Goal: Transaction & Acquisition: Purchase product/service

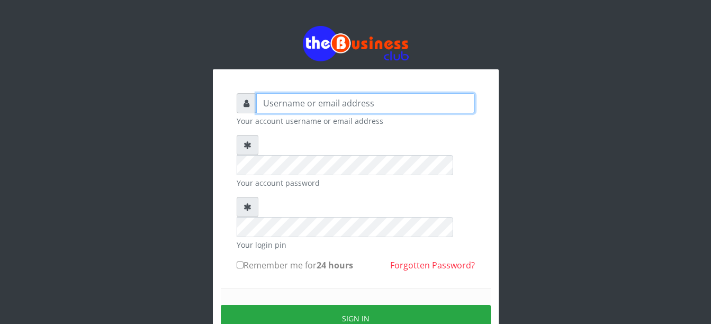
type input "Busybrain2"
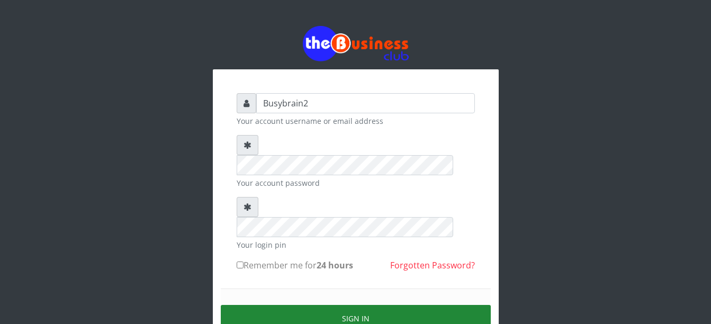
click at [375, 305] on button "Sign in" at bounding box center [356, 318] width 270 height 27
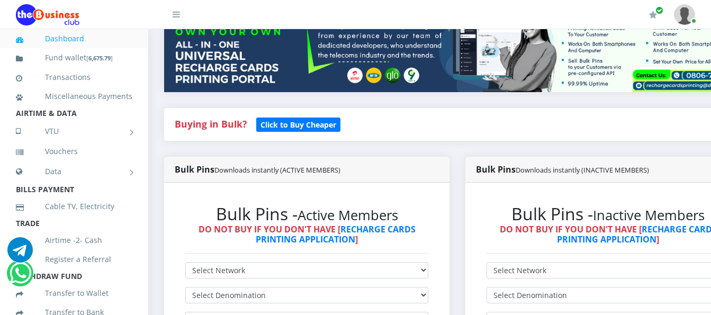
scroll to position [159, 0]
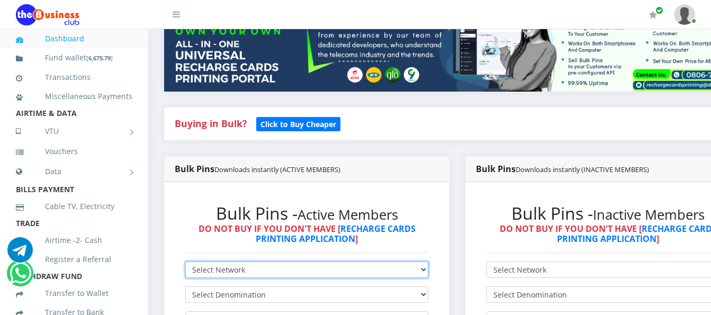
click at [391, 261] on select "Select Network MTN Globacom 9Mobile Airtel" at bounding box center [306, 269] width 243 height 16
select select "MTN"
click at [185, 261] on select "Select Network MTN Globacom 9Mobile Airtel" at bounding box center [306, 269] width 243 height 16
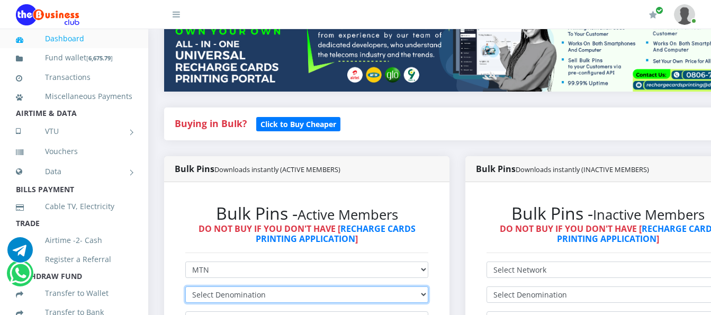
click at [392, 286] on select "Select Denomination MTN NGN100 - ₦96.99 MTN NGN200 - ₦193.98 MTN NGN400 - ₦387.…" at bounding box center [306, 294] width 243 height 16
select select "193.98-200"
click at [185, 286] on select "Select Denomination MTN NGN100 - ₦96.99 MTN NGN200 - ₦193.98 MTN NGN400 - ₦387.…" at bounding box center [306, 294] width 243 height 16
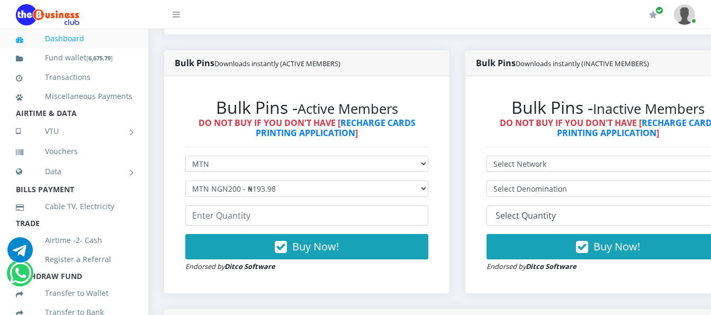
click at [389, 218] on form "Select Network MTN Globacom 9Mobile Airtel Select Denomination MTN NGN100 - ₦96…" at bounding box center [306, 214] width 243 height 116
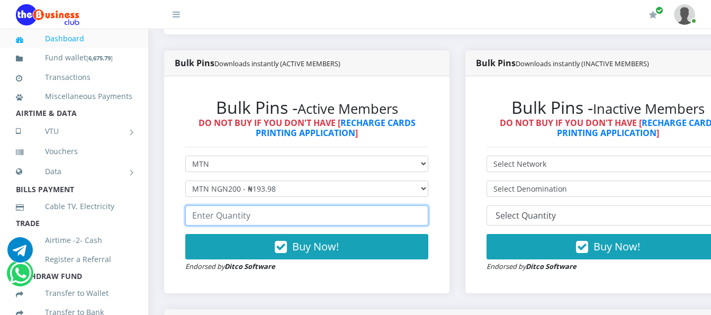
click at [389, 207] on input "number" at bounding box center [306, 215] width 243 height 20
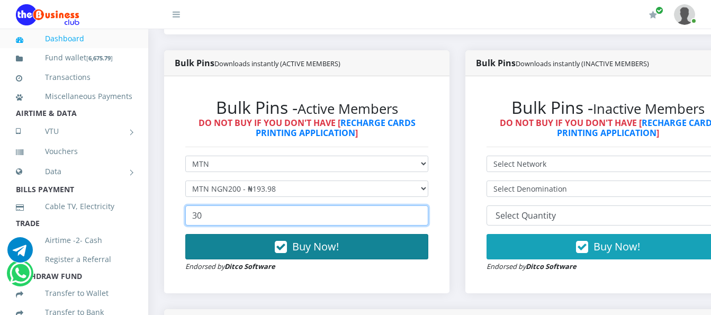
type input "30"
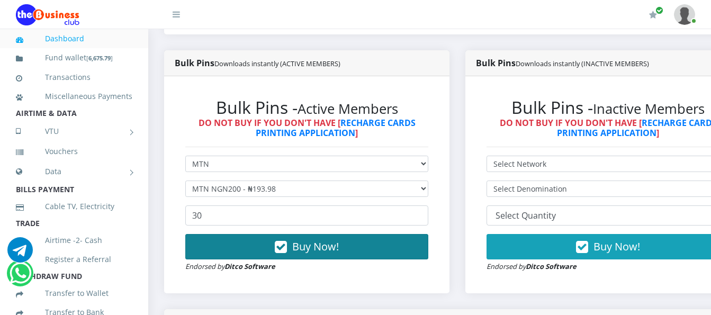
click at [415, 236] on button "Buy Now!" at bounding box center [306, 246] width 243 height 25
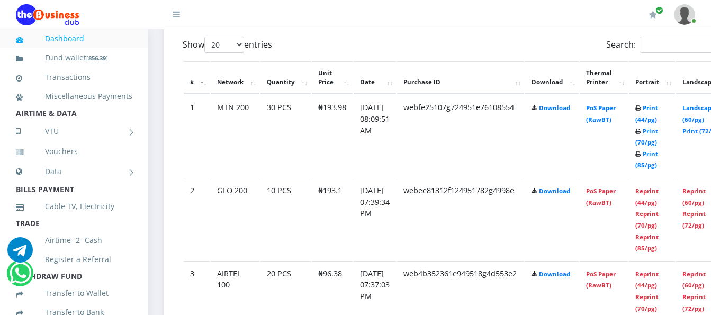
scroll to position [582, 0]
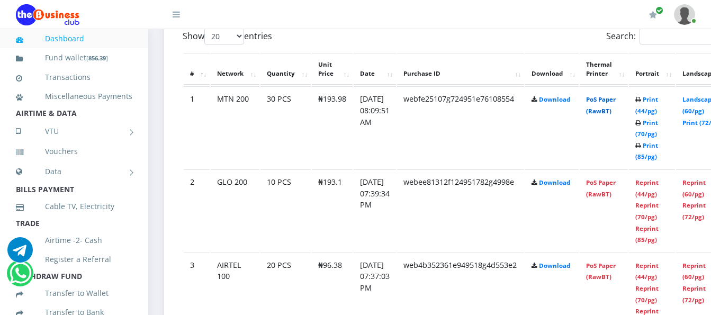
click at [612, 98] on link "PoS Paper (RawBT)" at bounding box center [601, 105] width 30 height 20
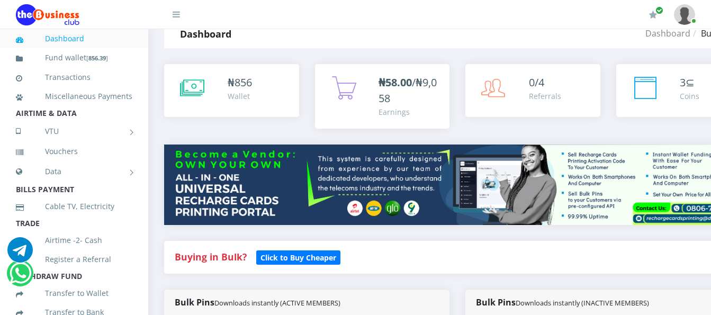
scroll to position [0, 0]
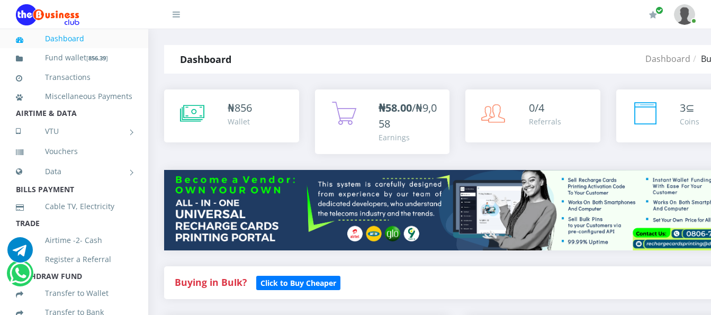
click at [468, 45] on div "Dashboard Bulkpins" at bounding box center [554, 59] width 391 height 29
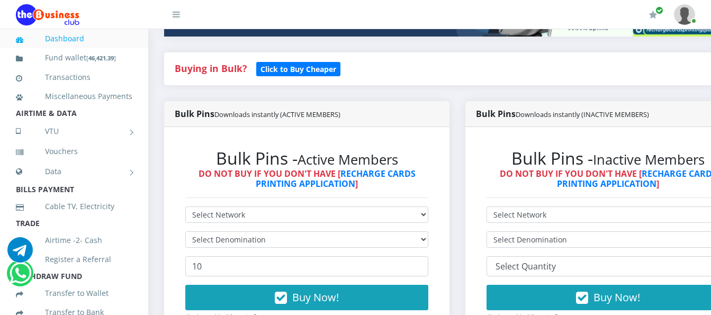
scroll to position [265, 0]
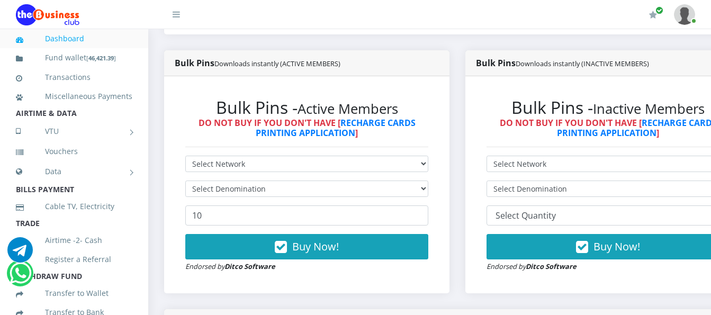
drag, startPoint x: 160, startPoint y: 251, endPoint x: 594, endPoint y: 24, distance: 489.2
click at [594, 24] on div "My Profile Settings Logout" at bounding box center [448, 15] width 494 height 30
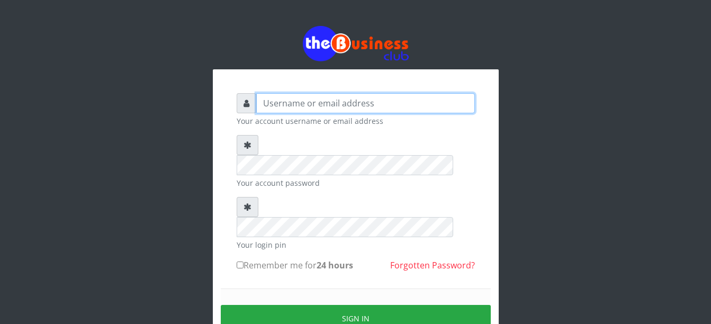
type input "Busybrain2"
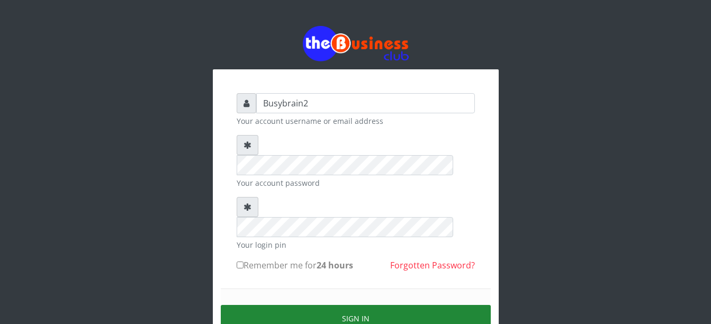
click at [365, 305] on button "Sign in" at bounding box center [356, 318] width 270 height 27
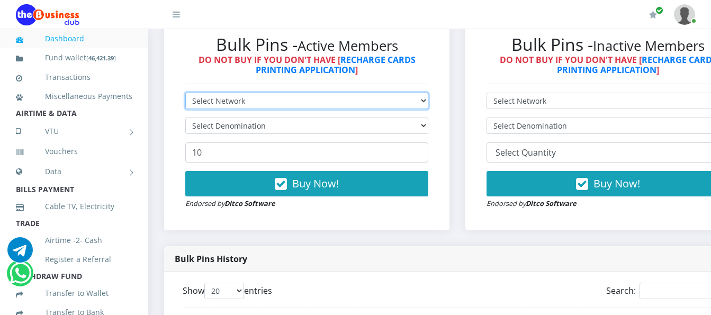
click at [278, 93] on select "Select Network MTN Globacom 9Mobile Airtel" at bounding box center [306, 101] width 243 height 16
select select "Airtel"
click at [185, 93] on select "Select Network MTN Globacom 9Mobile Airtel" at bounding box center [306, 101] width 243 height 16
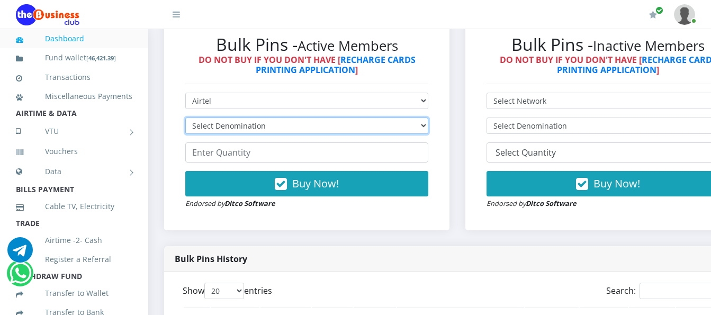
click at [285, 120] on select "Select Denomination Airtel NGN100 - ₦96.38 Airtel NGN200 - ₦192.76 Airtel NGN50…" at bounding box center [306, 125] width 243 height 16
select select "481.9-500"
click at [185, 117] on select "Select Denomination Airtel NGN100 - ₦96.38 Airtel NGN200 - ₦192.76 Airtel NGN50…" at bounding box center [306, 125] width 243 height 16
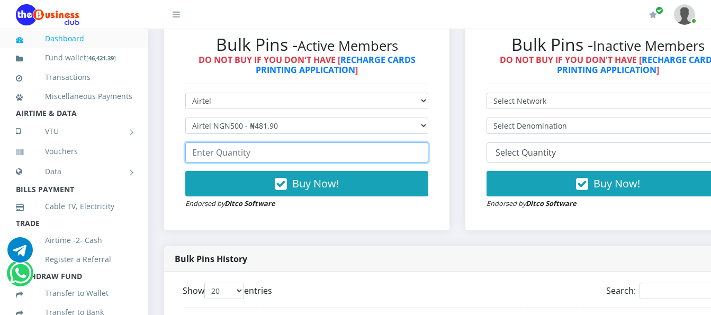
click at [295, 148] on input "number" at bounding box center [306, 152] width 243 height 20
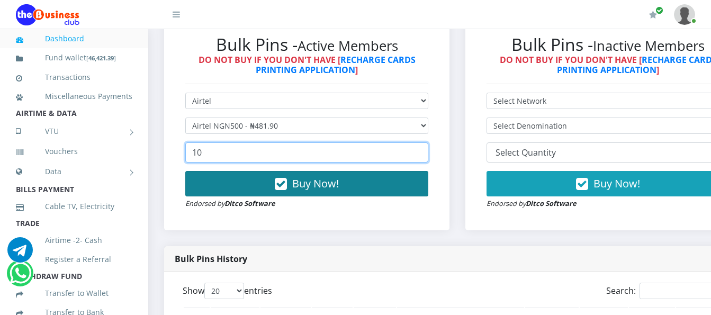
type input "10"
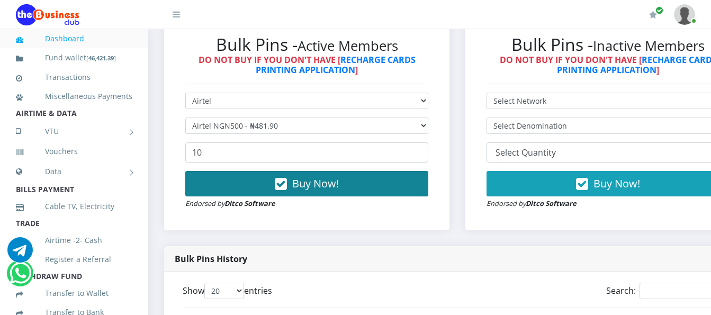
click at [303, 176] on span "Buy Now!" at bounding box center [315, 183] width 47 height 14
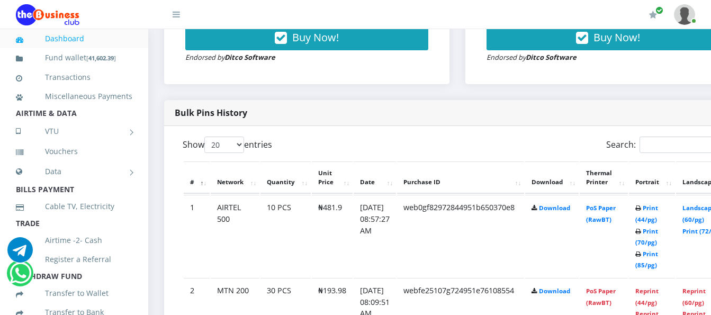
scroll to position [486, 0]
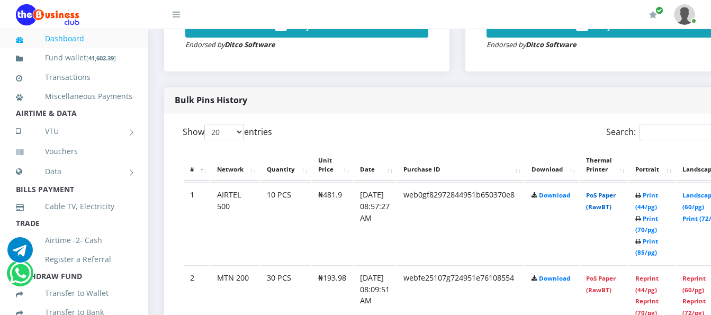
click at [611, 191] on link "PoS Paper (RawBT)" at bounding box center [601, 201] width 30 height 20
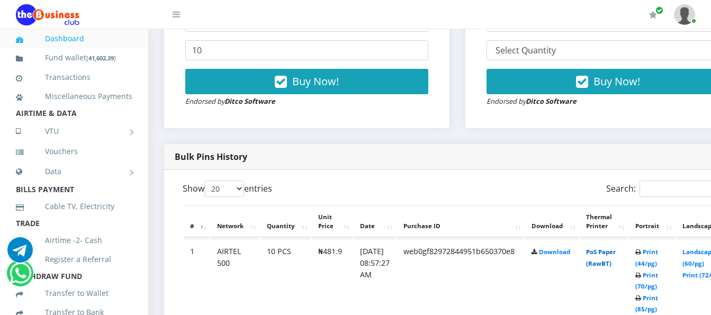
scroll to position [275, 0]
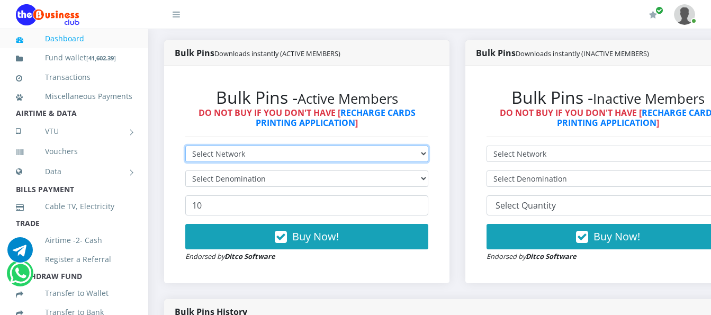
click at [422, 146] on select "Select Network MTN Globacom 9Mobile Airtel" at bounding box center [306, 154] width 243 height 16
select select "MTN"
click at [185, 146] on select "Select Network MTN Globacom 9Mobile Airtel" at bounding box center [306, 154] width 243 height 16
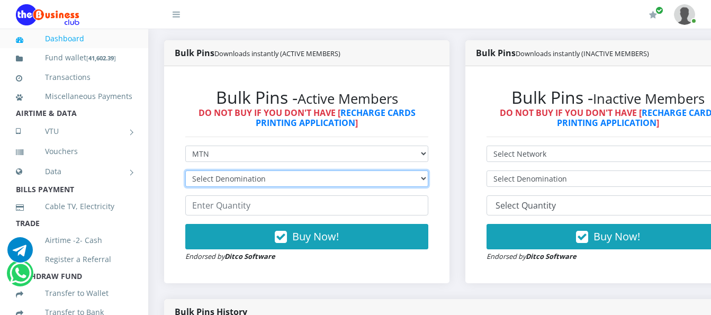
click at [421, 170] on select "Select Denomination MTN NGN100 - ₦96.99 MTN NGN200 - ₦193.98 MTN NGN400 - ₦387.…" at bounding box center [306, 178] width 243 height 16
select select "969.9-1000"
click at [185, 170] on select "Select Denomination MTN NGN100 - ₦96.99 MTN NGN200 - ₦193.98 MTN NGN400 - ₦387.…" at bounding box center [306, 178] width 243 height 16
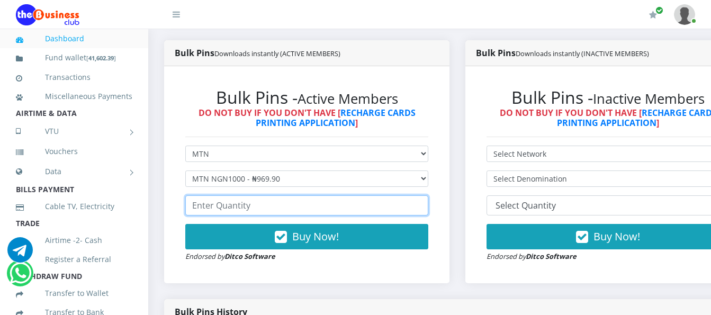
click at [372, 195] on input "number" at bounding box center [306, 205] width 243 height 20
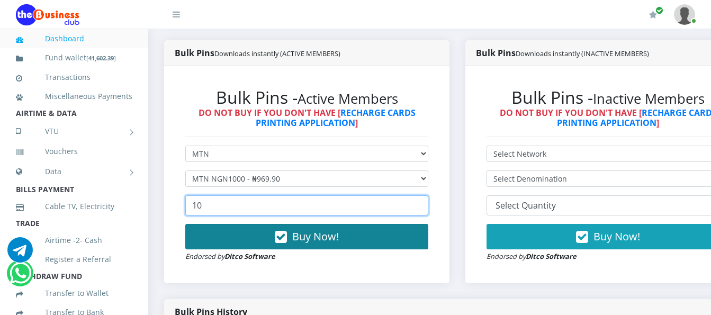
type input "10"
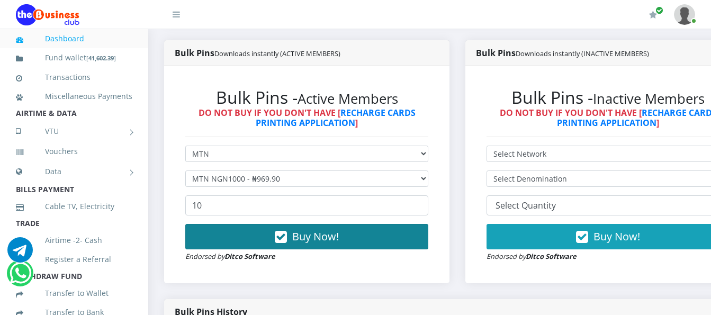
click at [374, 234] on button "Buy Now!" at bounding box center [306, 236] width 243 height 25
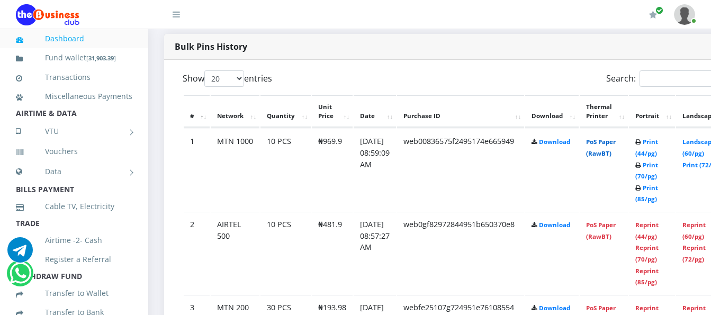
click at [615, 138] on link "PoS Paper (RawBT)" at bounding box center [601, 148] width 30 height 20
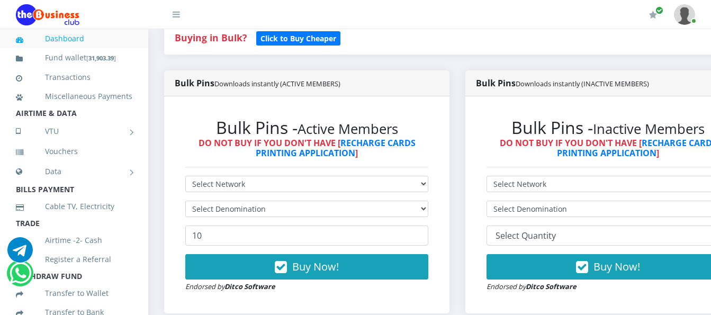
scroll to position [265, 0]
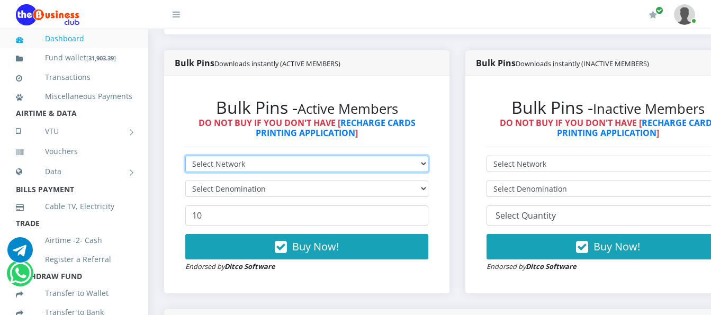
click at [409, 158] on select "Select Network MTN Globacom 9Mobile Airtel" at bounding box center [306, 164] width 243 height 16
select select "MTN"
click at [185, 156] on select "Select Network MTN Globacom 9Mobile Airtel" at bounding box center [306, 164] width 243 height 16
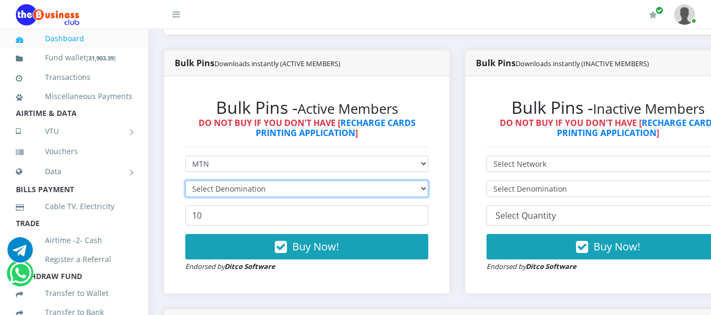
click at [402, 180] on select "Select Denomination" at bounding box center [306, 188] width 243 height 16
click at [404, 184] on select "Select Denomination" at bounding box center [306, 188] width 243 height 16
click at [397, 180] on select "Select Denomination" at bounding box center [306, 188] width 243 height 16
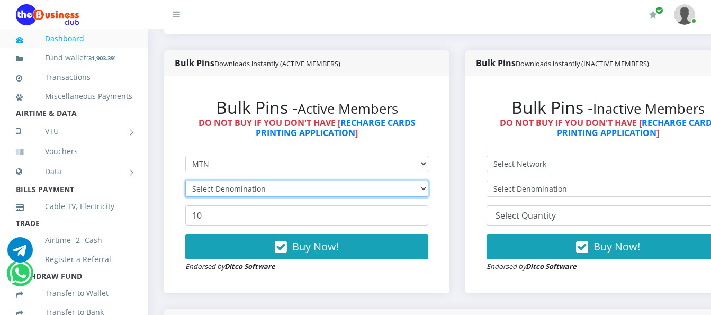
click at [397, 180] on select "Select Denomination" at bounding box center [306, 188] width 243 height 16
click at [404, 186] on select "Select Denomination" at bounding box center [306, 188] width 243 height 16
click at [404, 185] on select "Select Denomination" at bounding box center [306, 188] width 243 height 16
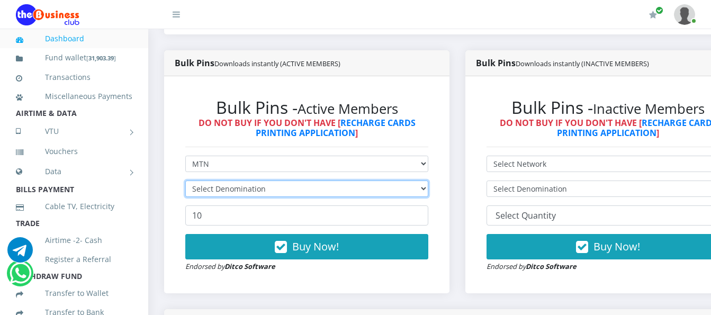
click at [404, 180] on select "Select Denomination" at bounding box center [306, 188] width 243 height 16
click at [406, 180] on select "Select Denomination" at bounding box center [306, 188] width 243 height 16
click at [407, 180] on select "Select Denomination" at bounding box center [306, 188] width 243 height 16
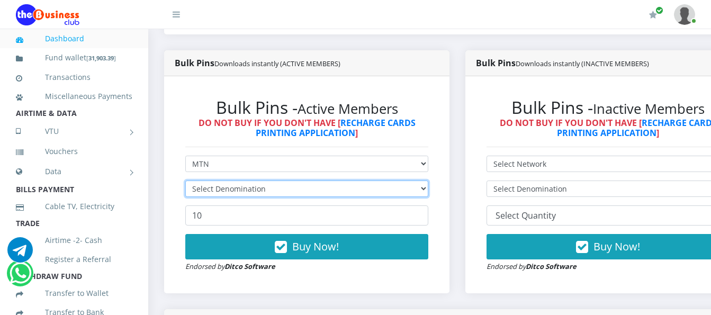
click at [407, 180] on select "Select Denomination" at bounding box center [306, 188] width 243 height 16
click at [408, 180] on select "Select Denomination" at bounding box center [306, 188] width 243 height 16
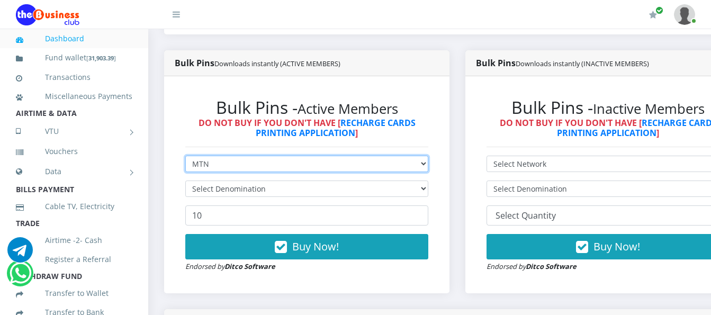
click at [414, 156] on select "Select Network MTN Globacom 9Mobile Airtel" at bounding box center [306, 164] width 243 height 16
click at [185, 156] on select "Select Network MTN Globacom 9Mobile Airtel" at bounding box center [306, 164] width 243 height 16
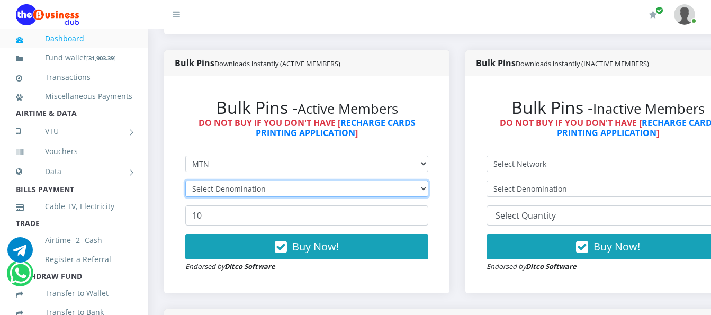
click at [416, 180] on select "Select Denomination" at bounding box center [306, 188] width 243 height 16
click at [417, 182] on select "Select Denomination" at bounding box center [306, 188] width 243 height 16
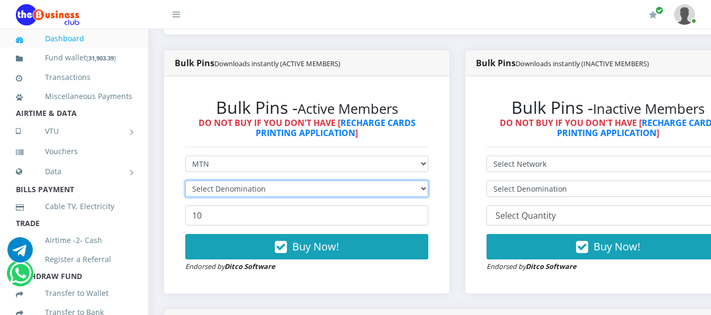
click at [417, 182] on select "Select Denomination" at bounding box center [306, 188] width 243 height 16
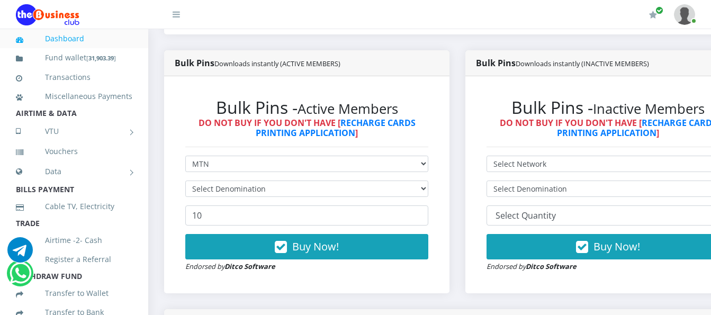
click at [420, 166] on form "Select Network MTN Globacom 9Mobile Airtel Select Denomination 10 Buy Now! Endo…" at bounding box center [306, 214] width 243 height 116
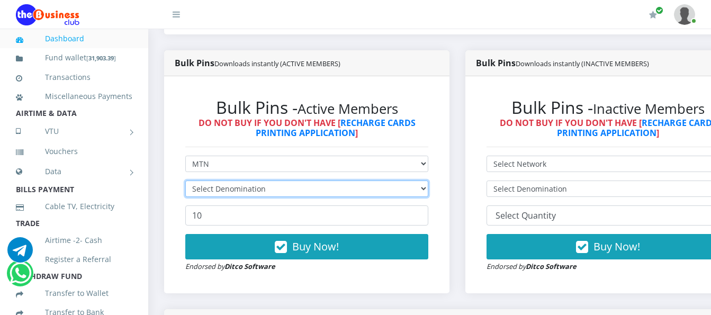
click at [425, 183] on select "Select Denomination" at bounding box center [306, 188] width 243 height 16
click at [426, 180] on select "Select Denomination" at bounding box center [306, 188] width 243 height 16
click at [428, 180] on select "Select Denomination" at bounding box center [306, 188] width 243 height 16
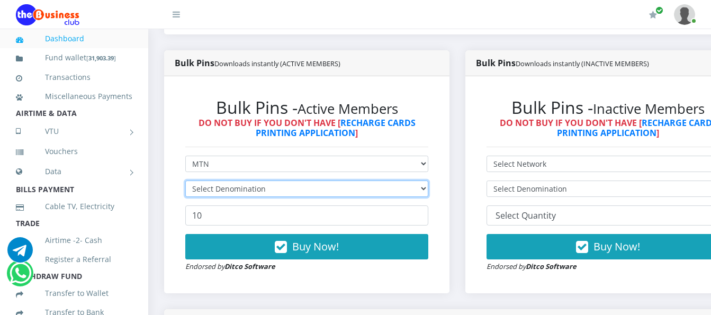
click at [428, 180] on select "Select Denomination" at bounding box center [306, 188] width 243 height 16
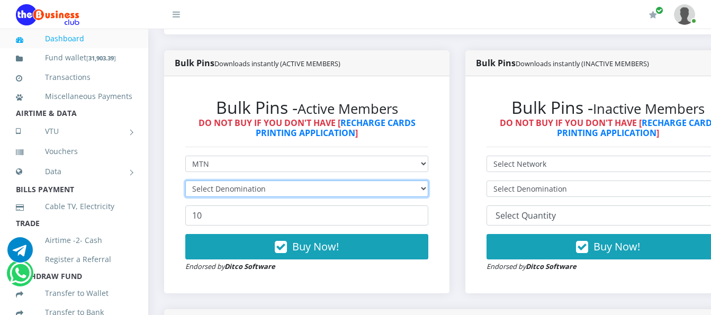
click at [428, 180] on select "Select Denomination" at bounding box center [306, 188] width 243 height 16
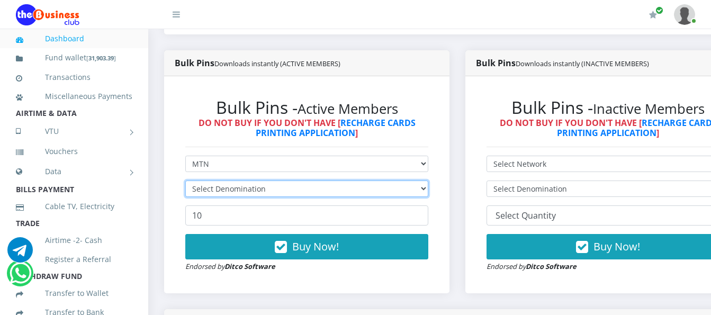
click at [428, 180] on select "Select Denomination" at bounding box center [306, 188] width 243 height 16
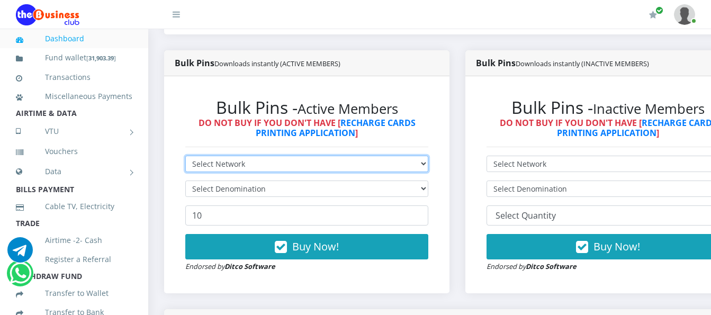
click at [278, 156] on select "Select Network MTN Globacom 9Mobile Airtel" at bounding box center [306, 164] width 243 height 16
select select "MTN"
click at [185, 156] on select "Select Network MTN Globacom 9Mobile Airtel" at bounding box center [306, 164] width 243 height 16
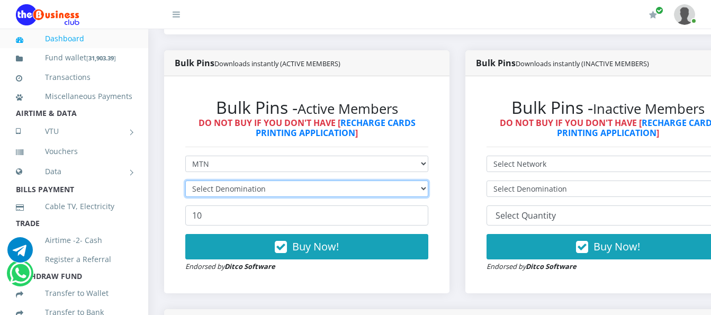
click at [287, 180] on select "Select Denomination" at bounding box center [306, 188] width 243 height 16
select select "484.95-500"
click at [185, 180] on select "Select Denomination MTN NGN100 - ₦96.99 MTN NGN200 - ₦193.98 MTN NGN400 - ₦387.…" at bounding box center [306, 188] width 243 height 16
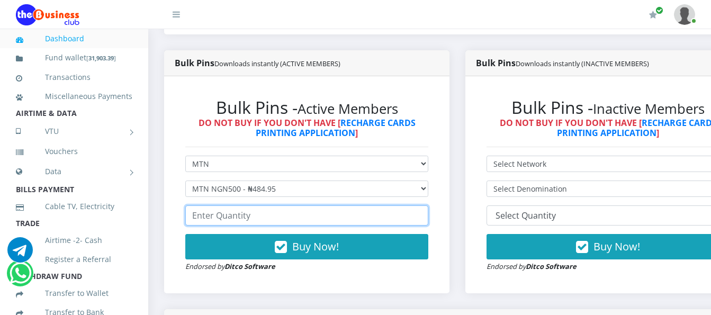
click at [289, 205] on input "number" at bounding box center [306, 215] width 243 height 20
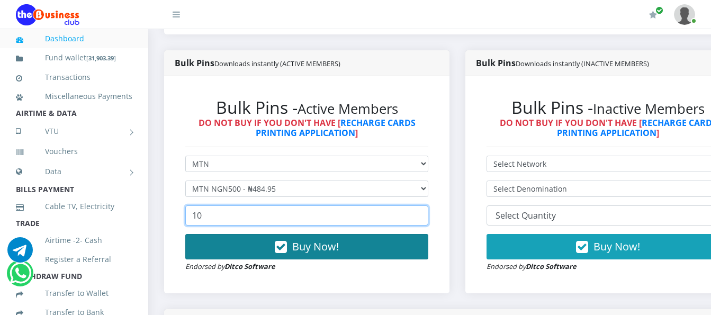
type input "10"
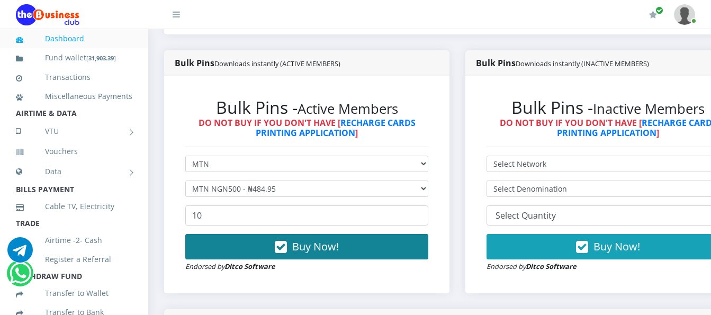
click at [276, 234] on button "Buy Now!" at bounding box center [306, 246] width 243 height 25
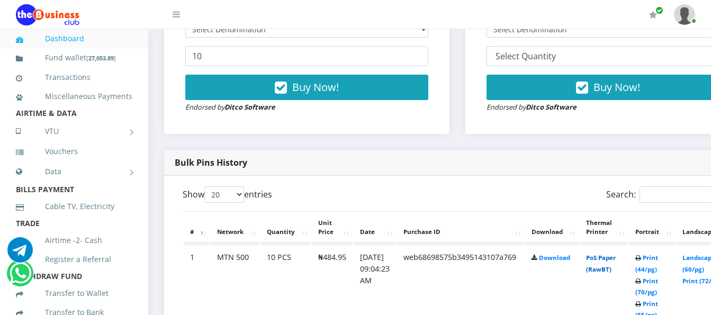
click at [615, 253] on link "PoS Paper (RawBT)" at bounding box center [601, 263] width 30 height 20
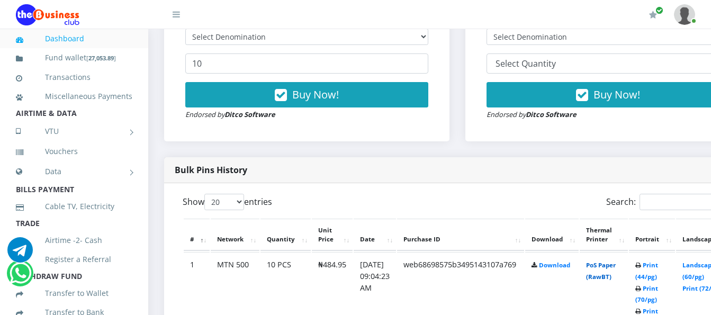
scroll to position [265, 0]
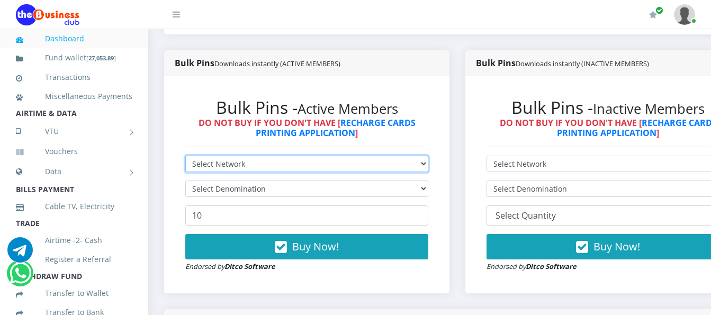
click at [405, 156] on select "Select Network MTN Globacom 9Mobile Airtel" at bounding box center [306, 164] width 243 height 16
select select "MTN"
click at [185, 156] on select "Select Network MTN Globacom 9Mobile Airtel" at bounding box center [306, 164] width 243 height 16
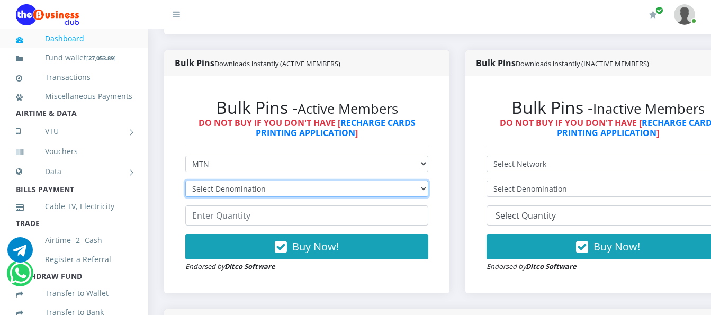
click at [422, 180] on select "Select Denomination MTN NGN100 - ₦96.99 MTN NGN200 - ₦193.98 MTN NGN400 - ₦387.…" at bounding box center [306, 188] width 243 height 16
select select "96.99-100"
click at [185, 180] on select "Select Denomination MTN NGN100 - ₦96.99 MTN NGN200 - ₦193.98 MTN NGN400 - ₦387.…" at bounding box center [306, 188] width 243 height 16
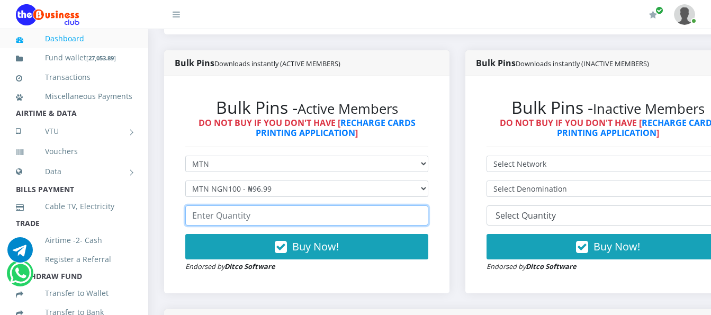
click at [410, 211] on input "number" at bounding box center [306, 215] width 243 height 20
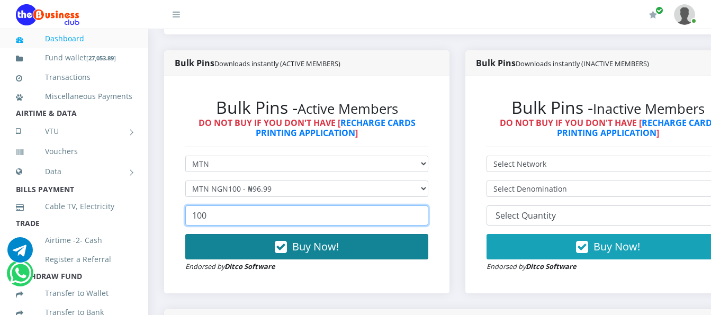
type input "100"
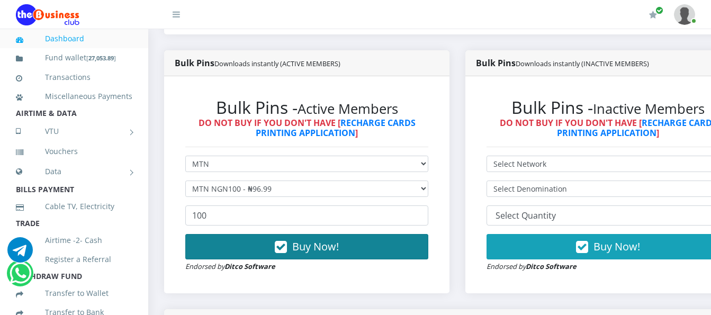
click at [412, 244] on button "Buy Now!" at bounding box center [306, 246] width 243 height 25
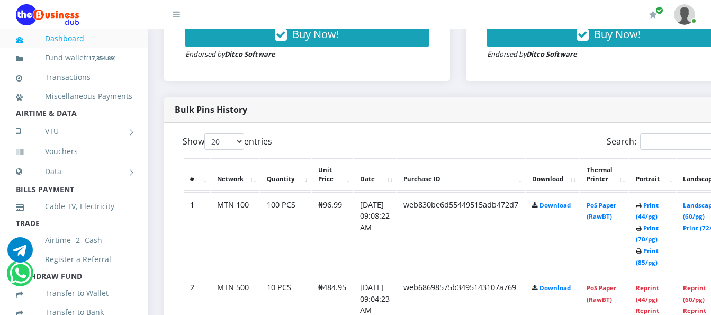
click at [622, 202] on td "PoS Paper (RawBT)" at bounding box center [604, 233] width 48 height 82
click at [616, 201] on link "PoS Paper (RawBT)" at bounding box center [601, 211] width 30 height 20
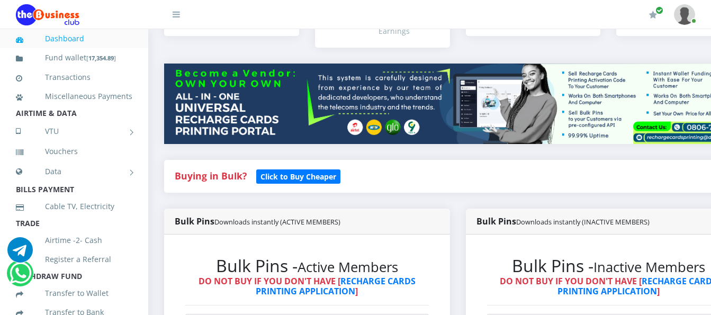
scroll to position [265, 0]
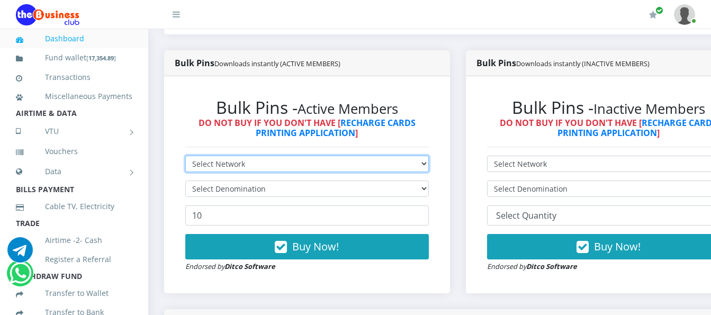
click at [376, 156] on select "Select Network MTN Globacom 9Mobile Airtel" at bounding box center [306, 164] width 243 height 16
select select "MTN"
click at [185, 156] on select "Select Network MTN Globacom 9Mobile Airtel" at bounding box center [306, 164] width 243 height 16
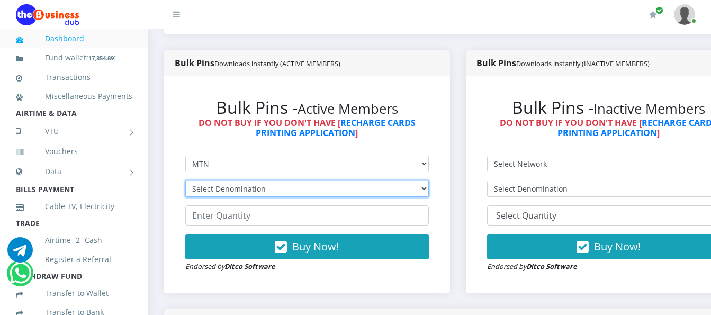
click at [367, 180] on select "Select Denomination MTN NGN100 - ₦96.99 MTN NGN200 - ₦193.98 MTN NGN400 - ₦387.…" at bounding box center [306, 188] width 243 height 16
select select "193.98-200"
click at [185, 180] on select "Select Denomination MTN NGN100 - ₦96.99 MTN NGN200 - ₦193.98 MTN NGN400 - ₦387.…" at bounding box center [306, 188] width 243 height 16
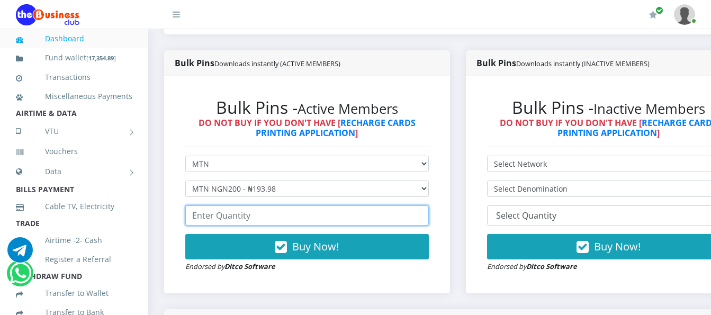
click at [365, 210] on input "number" at bounding box center [306, 215] width 243 height 20
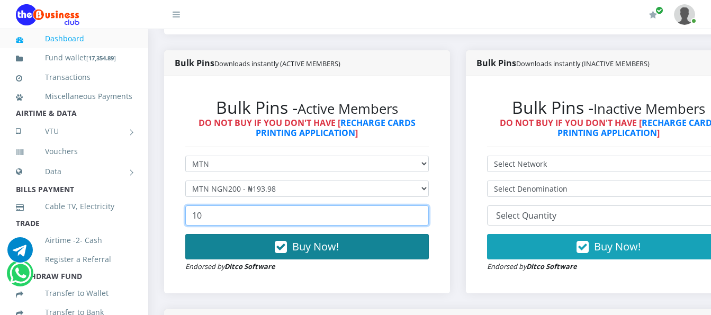
type input "10"
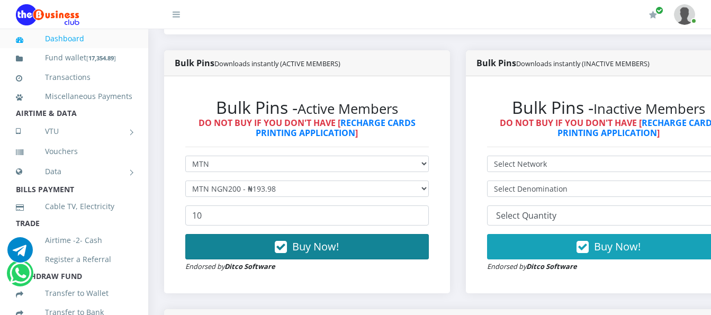
click at [422, 234] on button "Buy Now!" at bounding box center [306, 246] width 243 height 25
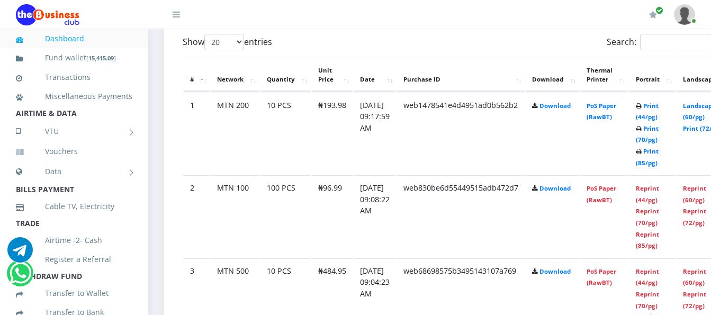
scroll to position [582, 0]
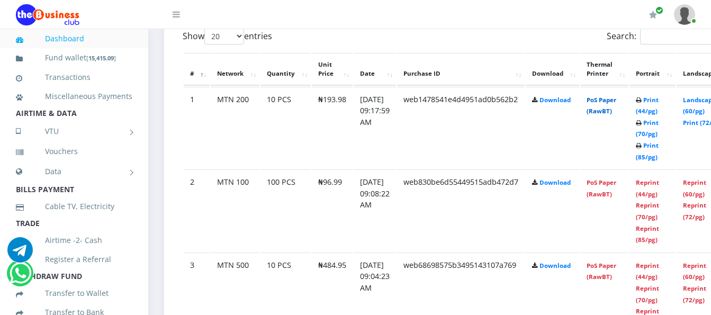
click at [616, 96] on link "PoS Paper (RawBT)" at bounding box center [601, 106] width 30 height 20
